Goal: Transaction & Acquisition: Purchase product/service

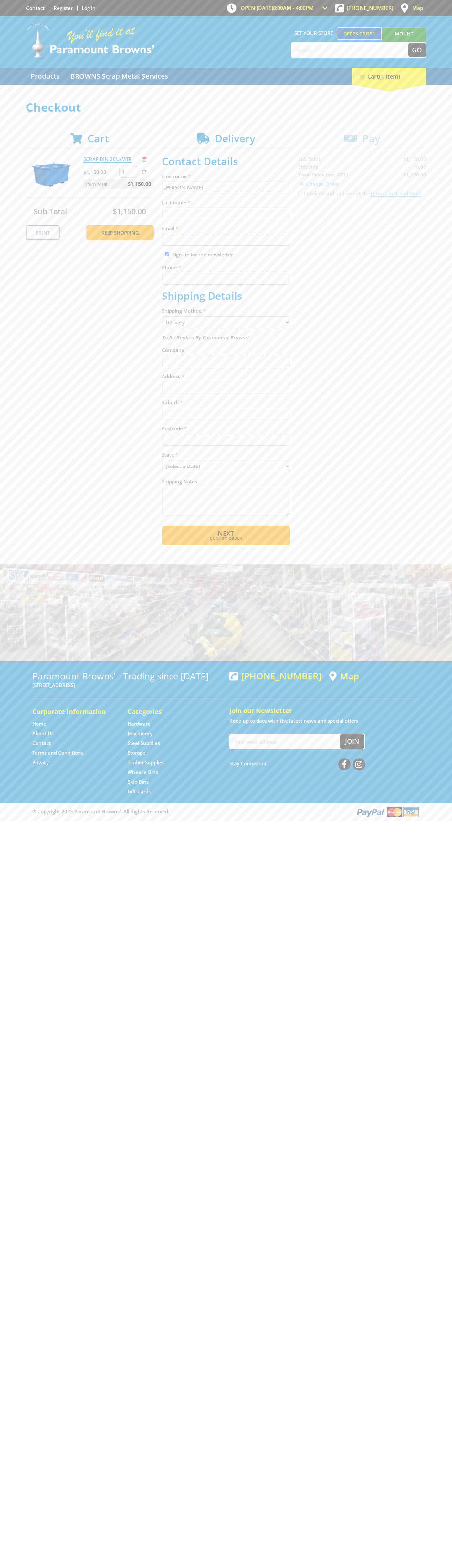
type input "[PERSON_NAME]"
type input "[EMAIL_ADDRESS][DOMAIN_NAME]"
type input "0293744000"
type input "[PERSON_NAME]"
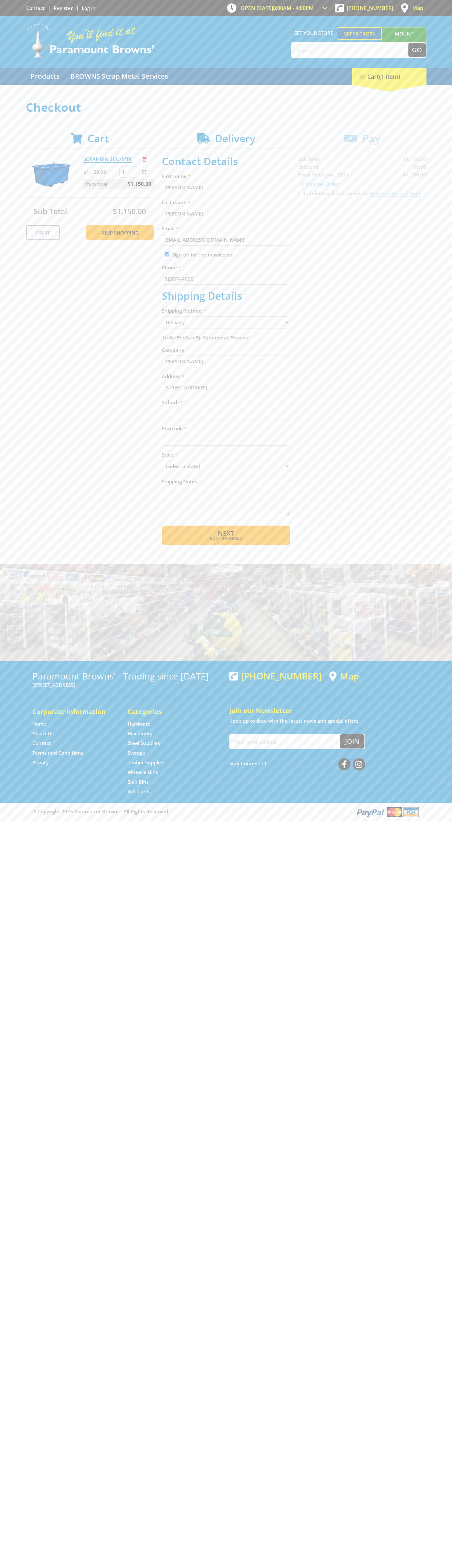
type input "[STREET_ADDRESS]"
type input "gepps cross"
type input "5094"
select select "SA"
select select "Pickup"
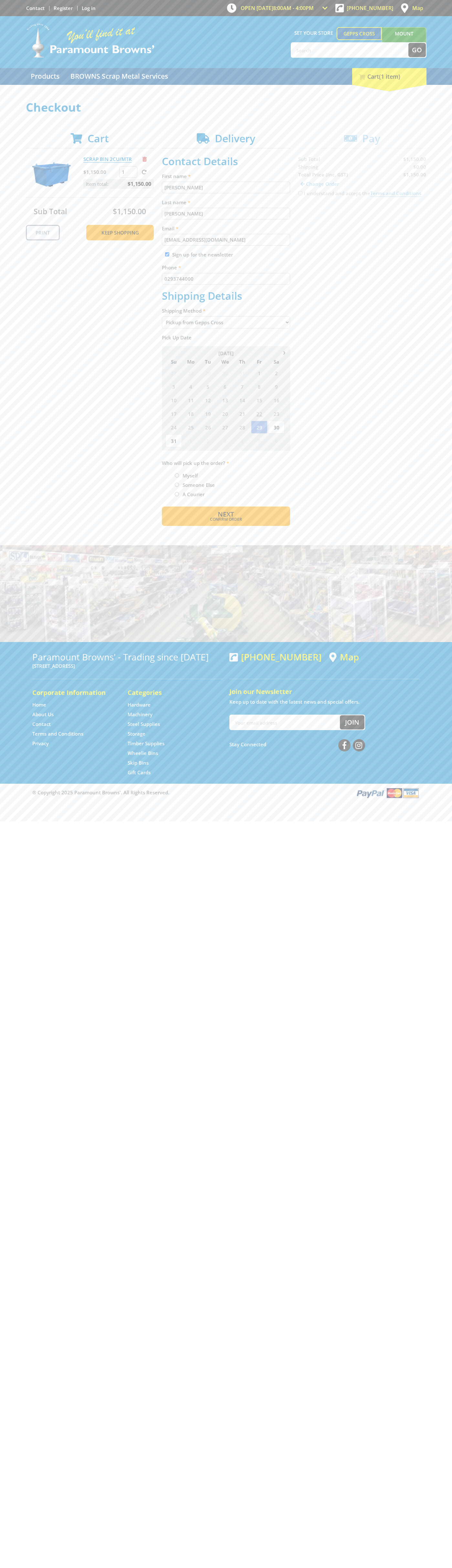
click at [225, 514] on span "Next" at bounding box center [225, 514] width 16 height 9
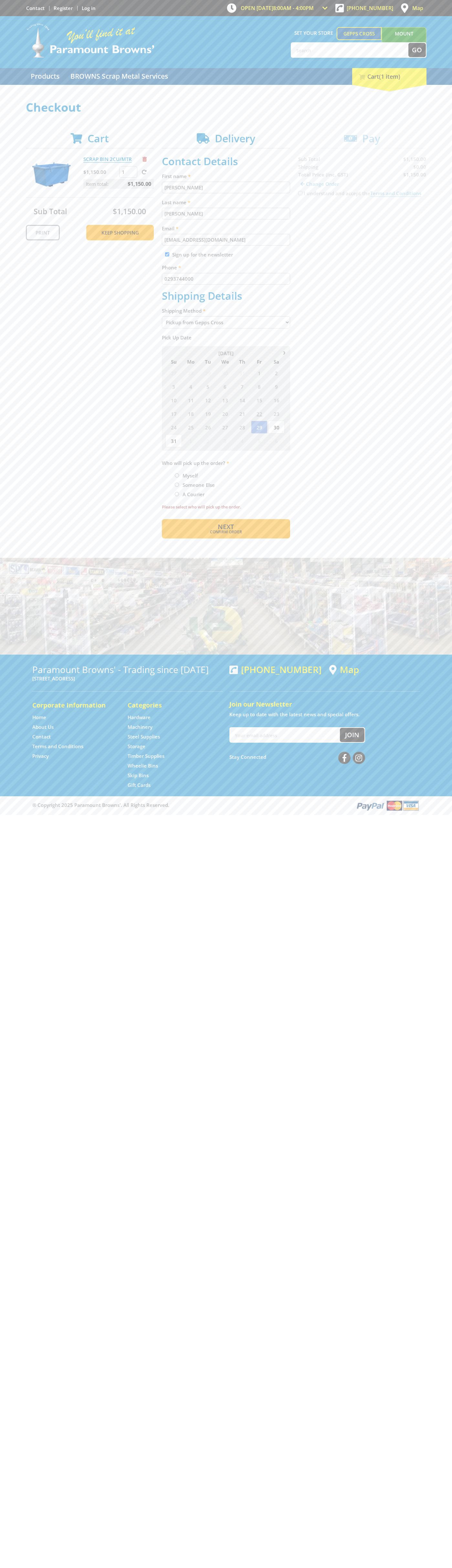
type input "[PERSON_NAME]"
click at [225, 527] on span "Next" at bounding box center [225, 527] width 16 height 9
